Goal: Transaction & Acquisition: Purchase product/service

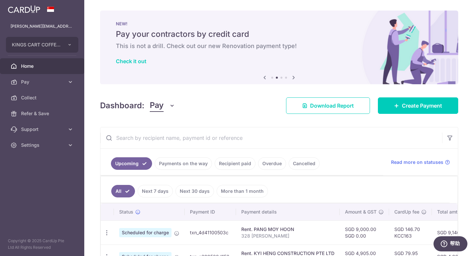
click at [222, 115] on div "× Pause Schedule Pause all future payments in this series Pause just this one p…" at bounding box center [279, 128] width 390 height 256
click at [35, 82] on span "Pay" at bounding box center [42, 82] width 43 height 7
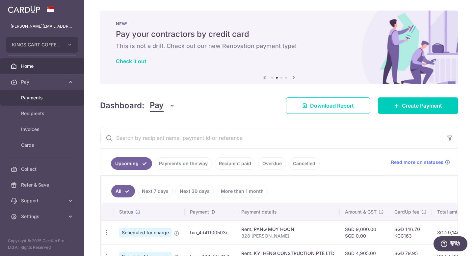
click at [41, 103] on link "Payments" at bounding box center [42, 98] width 84 height 16
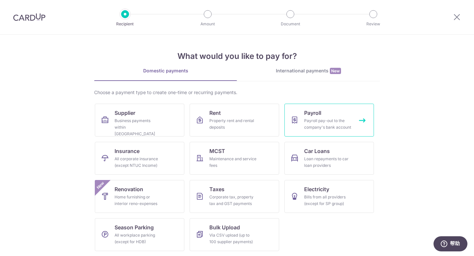
click at [336, 115] on link "Payroll Payroll pay-out to the company's bank account" at bounding box center [330, 120] width 90 height 33
click at [338, 118] on div "Payroll pay-out to the company's bank account" at bounding box center [327, 124] width 47 height 13
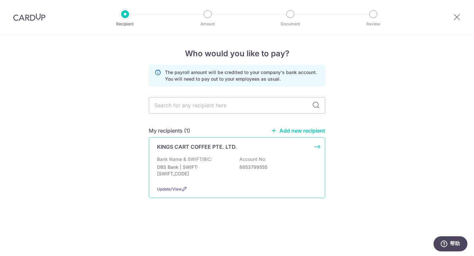
click at [222, 162] on div "Bank Name & SWIFT/BIC: DBS Bank | SWIFT: DBSSSGSGXXX Account No: 8853799555" at bounding box center [237, 168] width 160 height 24
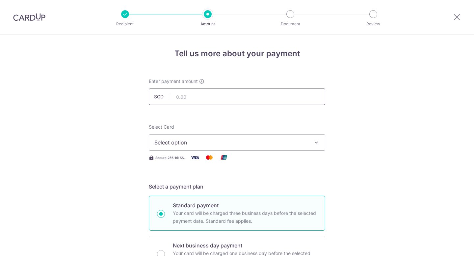
drag, startPoint x: 0, startPoint y: 0, endPoint x: 232, endPoint y: 102, distance: 253.3
click at [232, 102] on input "text" at bounding box center [237, 97] width 177 height 16
click at [275, 136] on button "Select option" at bounding box center [237, 142] width 177 height 16
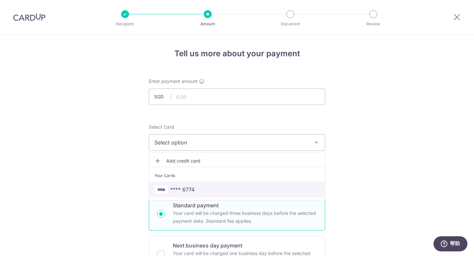
click at [194, 190] on span "**** 6774" at bounding box center [236, 190] width 165 height 8
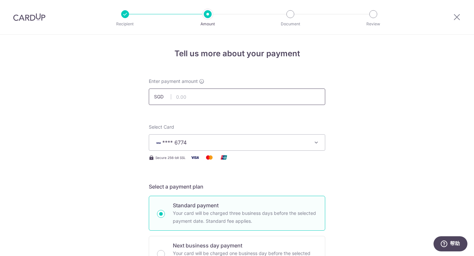
click at [221, 93] on input "text" at bounding box center [237, 97] width 177 height 16
paste input "137686.88"
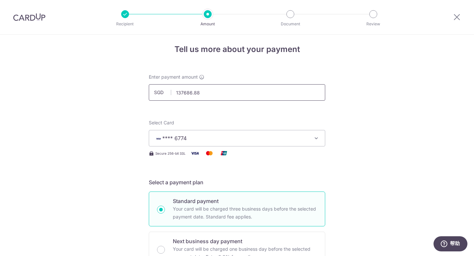
scroll to position [29, 0]
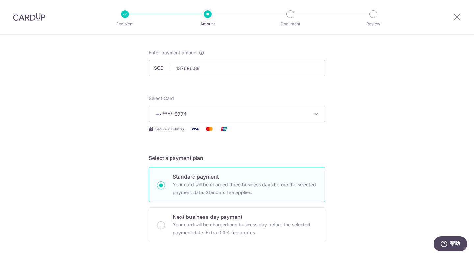
type input "137,686.88"
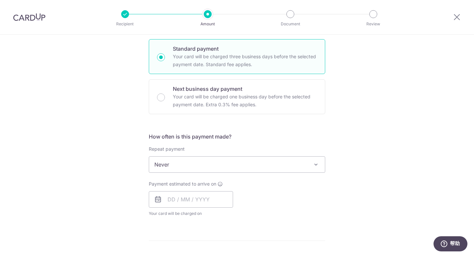
scroll to position [161, 0]
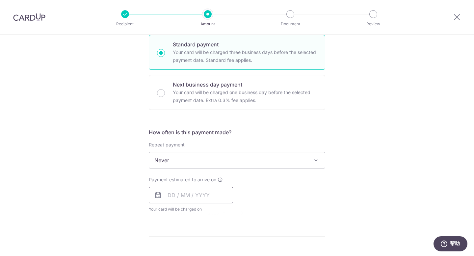
click at [193, 197] on input "text" at bounding box center [191, 195] width 84 height 16
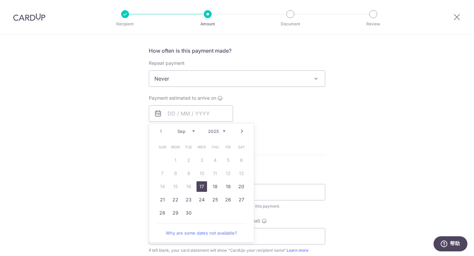
click at [200, 186] on link "17" at bounding box center [202, 186] width 11 height 11
type input "[DATE]"
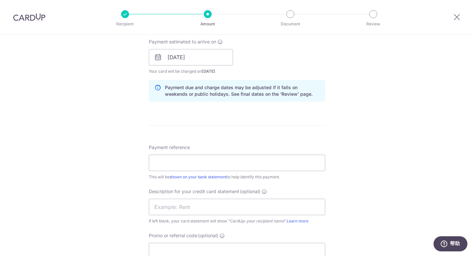
scroll to position [333, 0]
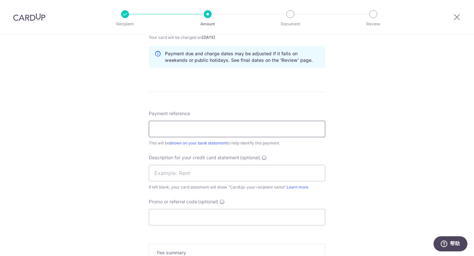
click at [296, 134] on input "Payment reference" at bounding box center [237, 129] width 177 height 16
type input "R"
type input "AUG Payroll"
click at [344, 156] on div "Tell us more about your payment Enter payment amount SGD 137,686.88 137686.88 S…" at bounding box center [237, 32] width 474 height 660
click at [222, 173] on input "text" at bounding box center [237, 173] width 177 height 16
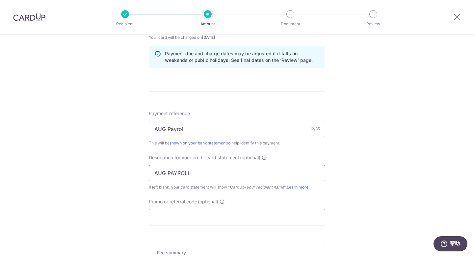
type input "AUG PAYROLL"
drag, startPoint x: 386, startPoint y: 133, endPoint x: 307, endPoint y: 217, distance: 115.3
click at [384, 137] on div "Tell us more about your payment Enter payment amount SGD 137,686.88 137686.88 S…" at bounding box center [237, 32] width 474 height 660
click at [276, 215] on input "Promo or referral code (optional)" at bounding box center [237, 217] width 177 height 16
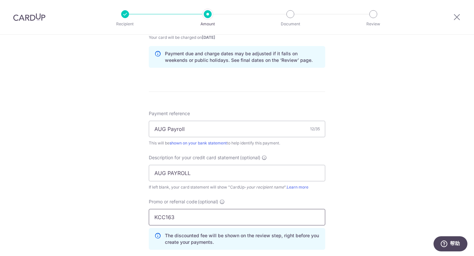
type input "KCC163"
click at [373, 118] on div "Tell us more about your payment Enter payment amount SGD 137,686.88 137686.88 S…" at bounding box center [237, 47] width 474 height 690
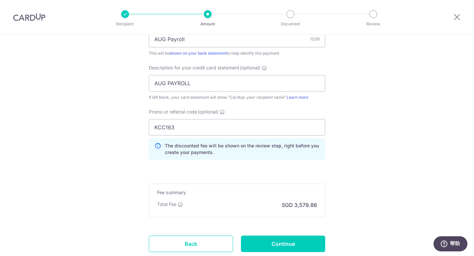
scroll to position [468, 0]
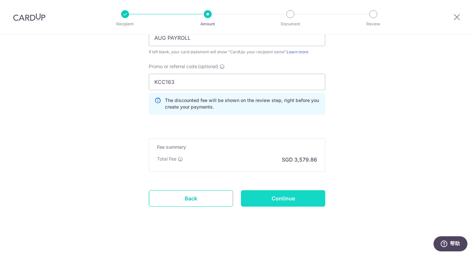
click at [300, 203] on input "Continue" at bounding box center [283, 198] width 84 height 16
type input "Create Schedule"
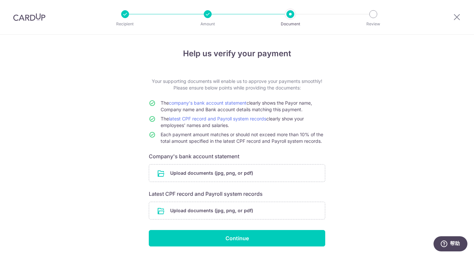
scroll to position [21, 0]
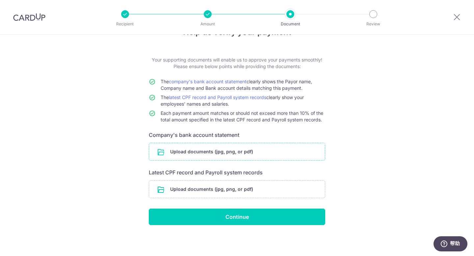
click at [275, 153] on input "file" at bounding box center [237, 151] width 176 height 17
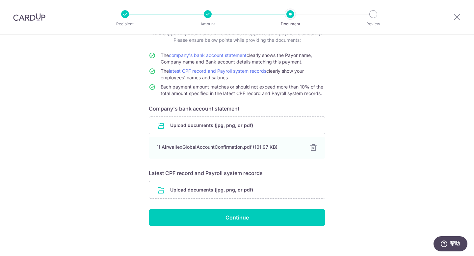
scroll to position [48, 0]
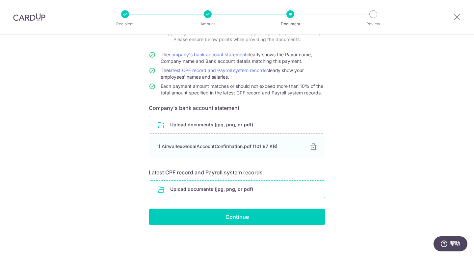
click at [221, 191] on input "file" at bounding box center [237, 189] width 176 height 17
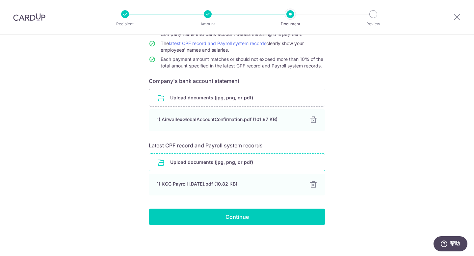
scroll to position [71, 0]
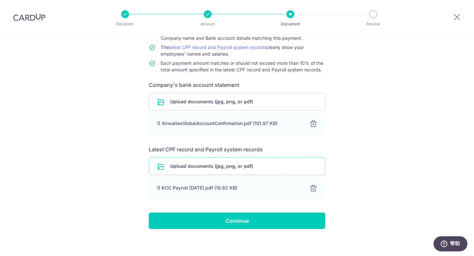
click at [361, 68] on div "Help us verify your payment Your supporting documents will enable us to approve…" at bounding box center [237, 111] width 474 height 297
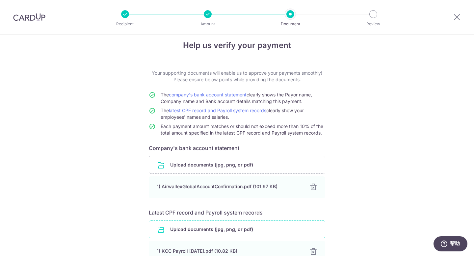
scroll to position [75, 0]
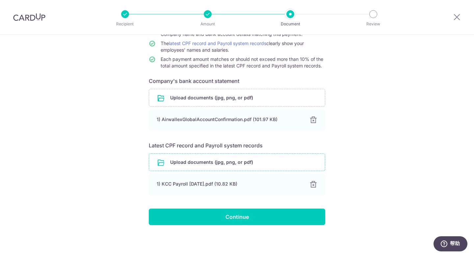
click at [208, 14] on div at bounding box center [208, 14] width 8 height 8
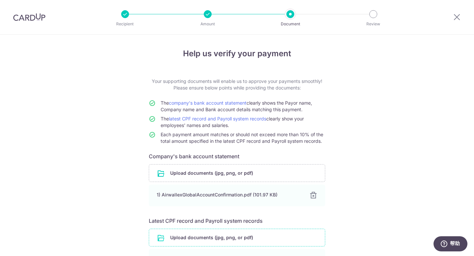
scroll to position [4, 0]
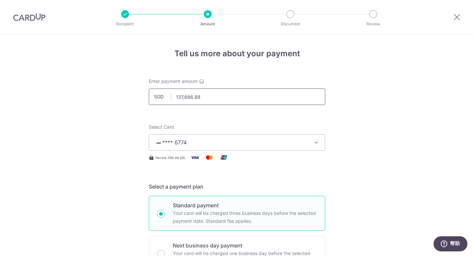
click at [202, 96] on input "137,686.88" at bounding box center [237, 97] width 177 height 16
drag, startPoint x: 201, startPoint y: 96, endPoint x: 140, endPoint y: 98, distance: 61.3
paste input "55164.3"
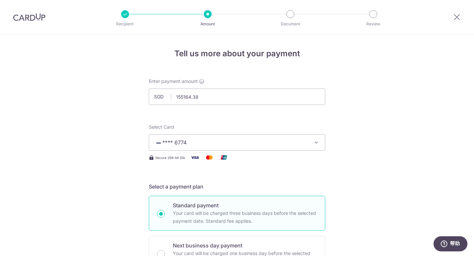
type input "155,164.38"
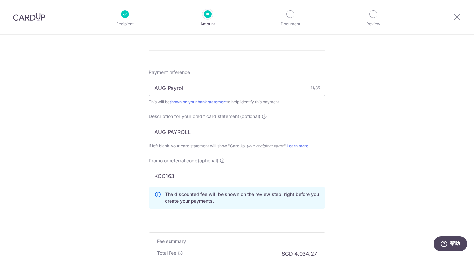
scroll to position [451, 0]
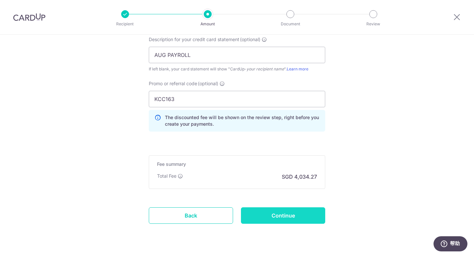
click at [291, 218] on input "Continue" at bounding box center [283, 215] width 84 height 16
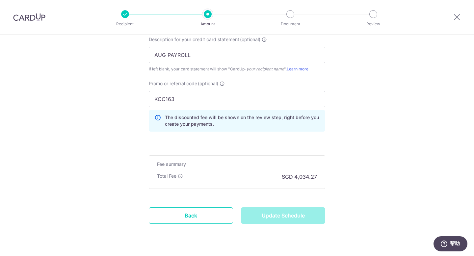
type input "Update Schedule"
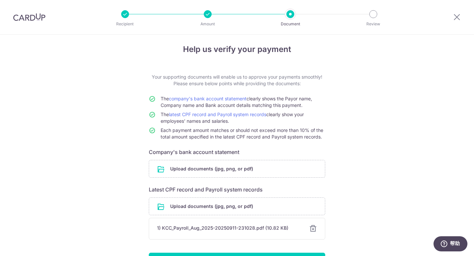
scroll to position [48, 0]
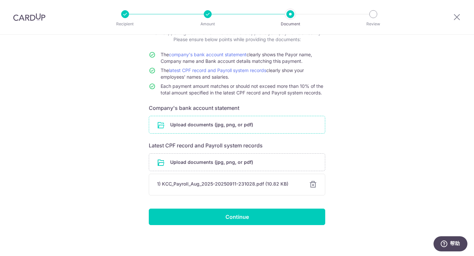
click at [220, 127] on input "file" at bounding box center [237, 124] width 176 height 17
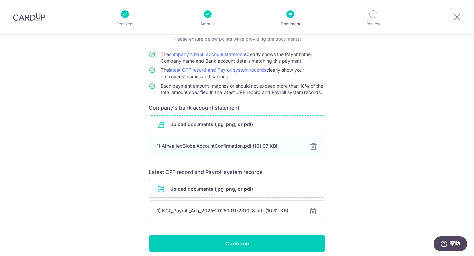
scroll to position [75, 0]
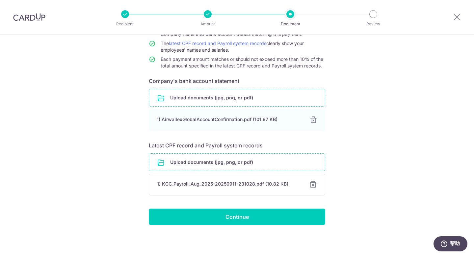
click at [222, 160] on input "file" at bounding box center [237, 162] width 176 height 17
click at [312, 186] on div at bounding box center [313, 185] width 8 height 8
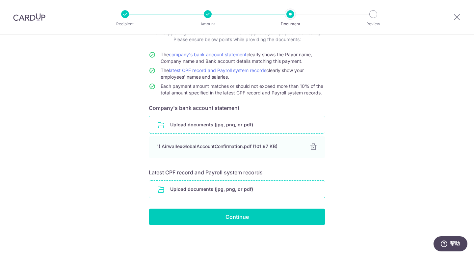
scroll to position [48, 0]
click at [249, 191] on input "file" at bounding box center [237, 189] width 176 height 17
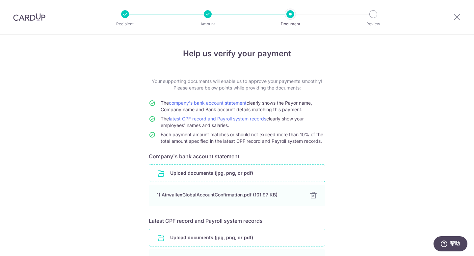
scroll to position [100, 0]
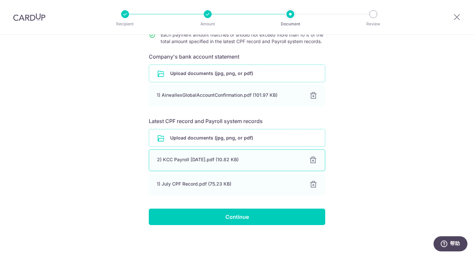
click at [312, 159] on div at bounding box center [313, 160] width 8 height 8
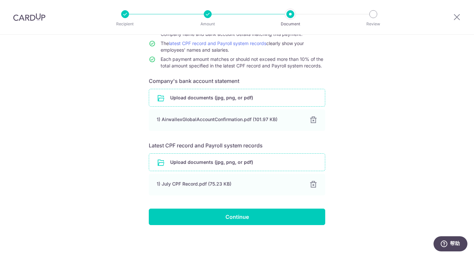
scroll to position [75, 0]
click at [233, 159] on input "file" at bounding box center [237, 162] width 176 height 17
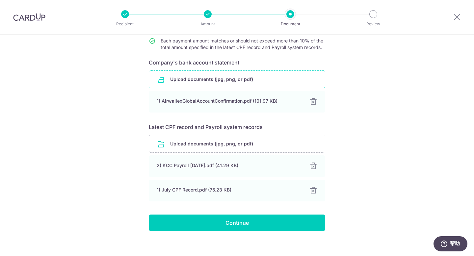
scroll to position [100, 0]
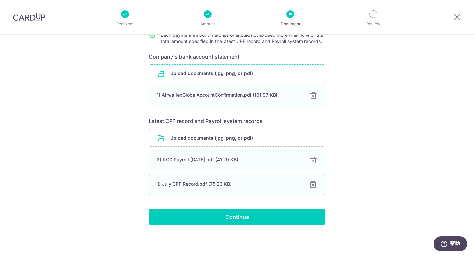
click at [313, 186] on div at bounding box center [313, 185] width 8 height 8
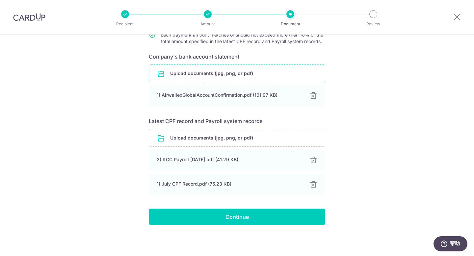
scroll to position [75, 0]
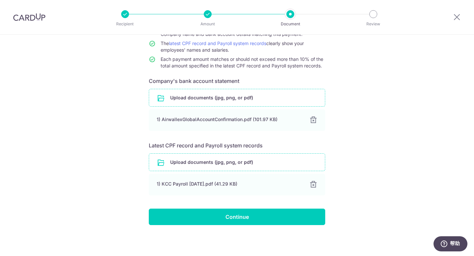
click at [239, 162] on input "file" at bounding box center [237, 162] width 176 height 17
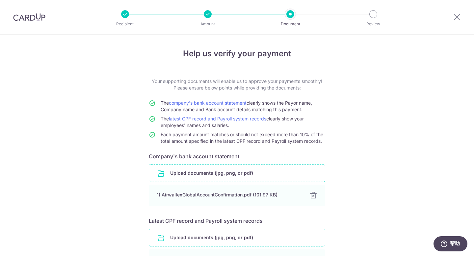
scroll to position [124, 0]
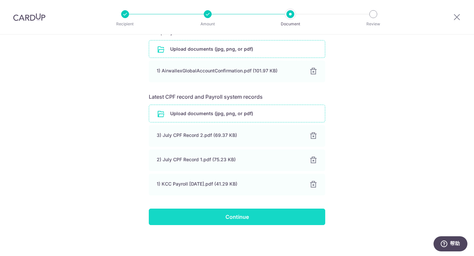
click at [291, 216] on input "Continue" at bounding box center [237, 217] width 177 height 16
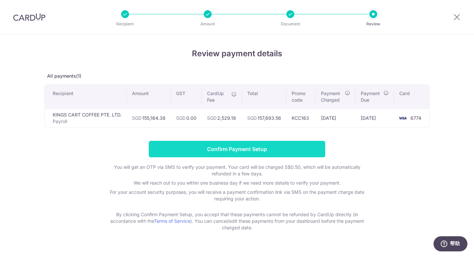
click at [259, 147] on input "Confirm Payment Setup" at bounding box center [237, 149] width 177 height 16
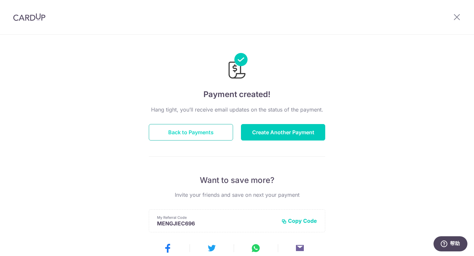
click at [195, 132] on button "Back to Payments" at bounding box center [191, 132] width 84 height 16
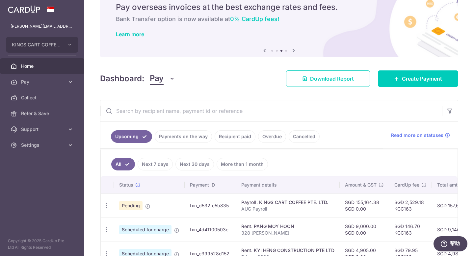
scroll to position [31, 0]
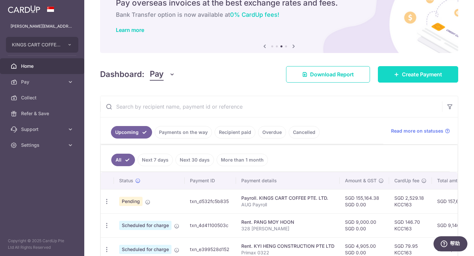
click at [422, 72] on span "Create Payment" at bounding box center [422, 74] width 40 height 8
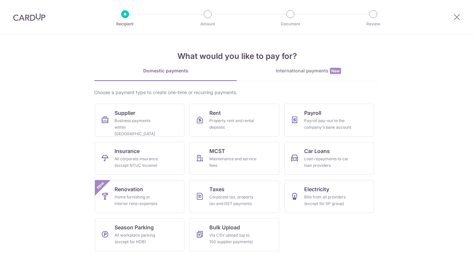
scroll to position [0, 0]
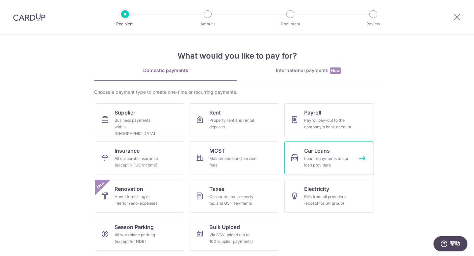
click at [348, 155] on link "Car Loans Loan repayments to car loan providers" at bounding box center [330, 158] width 90 height 33
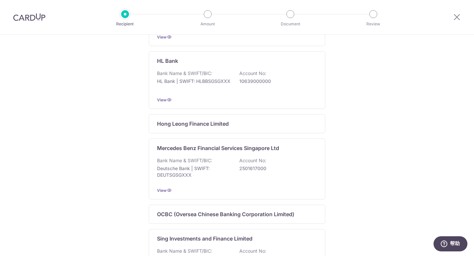
scroll to position [383, 0]
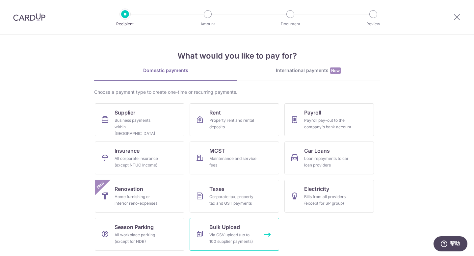
click at [249, 236] on div "Via CSV upload (up to 100 supplier payments)" at bounding box center [232, 238] width 47 height 13
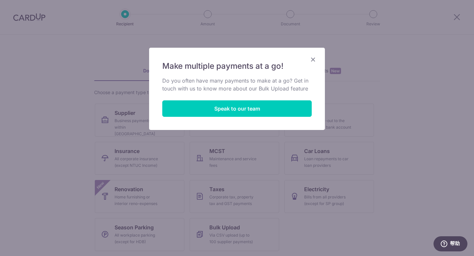
click at [313, 60] on icon "Close" at bounding box center [313, 59] width 8 height 8
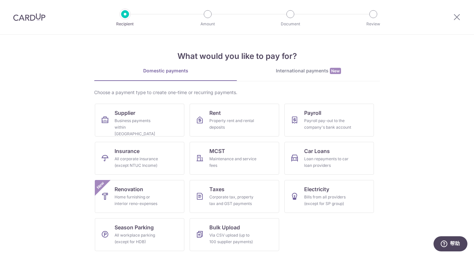
click at [340, 76] on link "International payments New" at bounding box center [308, 75] width 143 height 14
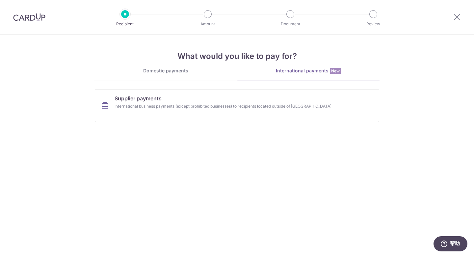
click at [169, 68] on div "Domestic payments" at bounding box center [165, 71] width 143 height 7
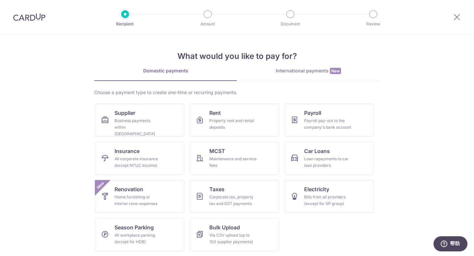
scroll to position [0, 0]
